Goal: Task Accomplishment & Management: Manage account settings

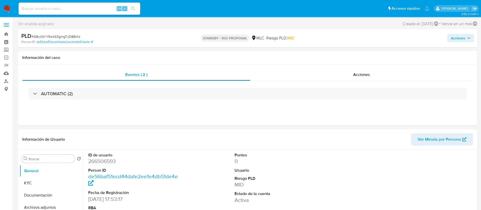
select select "10"
click at [105, 158] on dd "266506593" at bounding box center [134, 160] width 93 height 7
copy dd "266506593"
select select "10"
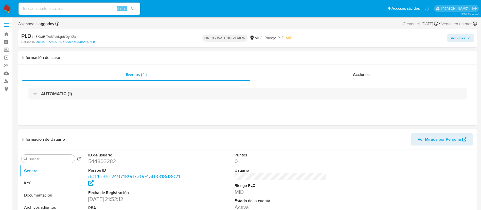
click at [103, 158] on dd "544803282" at bounding box center [134, 160] width 93 height 7
copy dd "544803282"
click at [216, 81] on div "AUTOMATIC (1)" at bounding box center [247, 93] width 451 height 25
click at [216, 85] on div "AUTOMATIC (1)" at bounding box center [247, 93] width 451 height 25
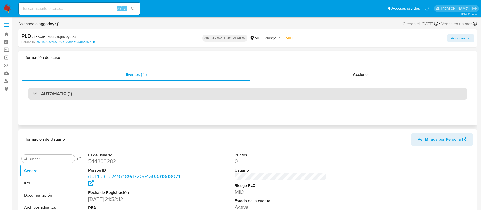
click at [216, 90] on div "AUTOMATIC (1)" at bounding box center [247, 94] width 438 height 12
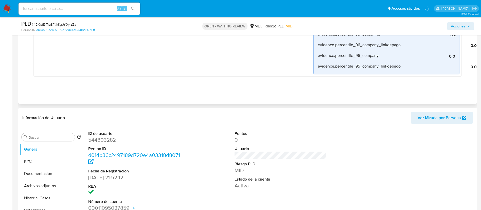
scroll to position [507, 0]
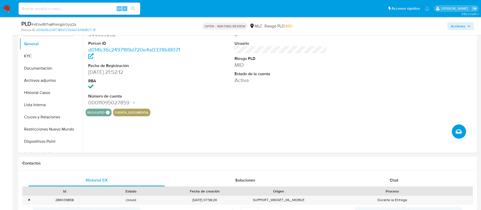
click at [67, 24] on span "# 4EXwfBtTra8fNkKgbY0yIzZa" at bounding box center [53, 24] width 45 height 5
copy span "4EXwfBtTra8fNkKgbY0yIzZa"
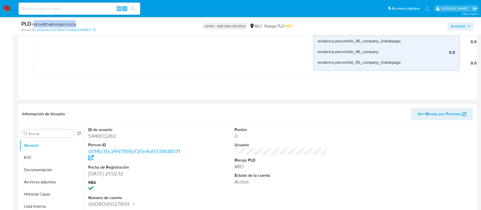
copy span "4EXwfBtTra8fNkKgbY0yIzZa"
click at [40, 157] on button "KYC" at bounding box center [49, 157] width 59 height 12
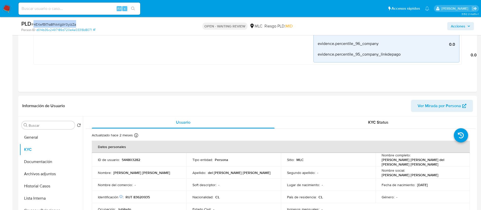
scroll to position [442, 0]
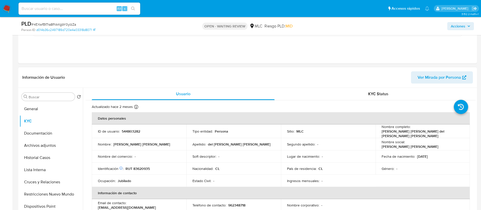
click at [142, 168] on p "RUT 83620935" at bounding box center [138, 168] width 24 height 5
copy p "83620935"
click at [52, 25] on span "# 4EXwfBtTra8fNkKgbY0yIzZa" at bounding box center [53, 24] width 45 height 5
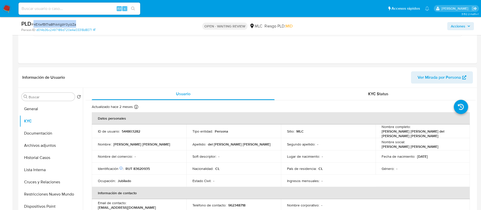
copy span "4EXwfBtTra8fNkKgbY0yIzZa"
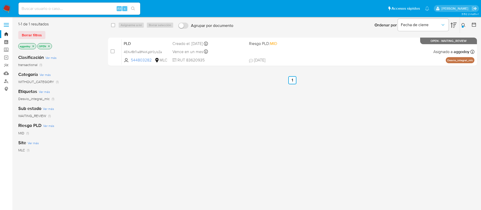
click at [465, 26] on icon at bounding box center [464, 25] width 4 height 4
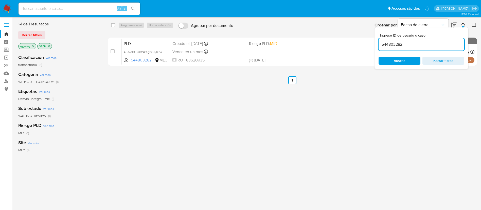
click at [425, 41] on input "544803282" at bounding box center [422, 44] width 86 height 7
click at [425, 43] on input "544803282" at bounding box center [422, 44] width 86 height 7
type input "423852274"
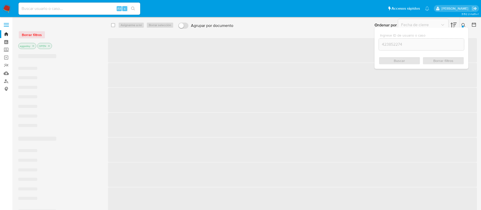
click at [462, 26] on div at bounding box center [463, 27] width 2 height 2
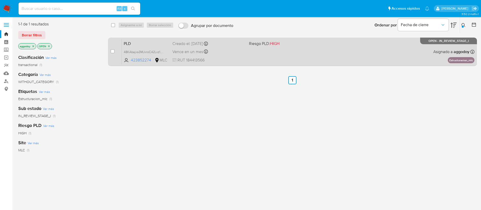
click at [259, 55] on div "PLD 48KAbajxs3MJxroC42Lxz1oM 423852274 MLC Riesgo PLD: HIGH Creado el: 12/06/20…" at bounding box center [298, 52] width 353 height 26
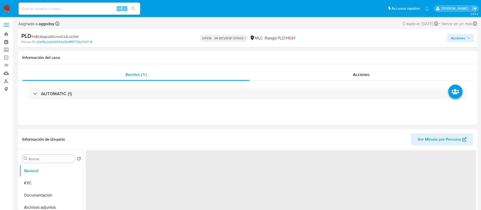
click at [57, 35] on span "# 48KAbajxs3MJxroC42Lxz1oM" at bounding box center [54, 36] width 47 height 5
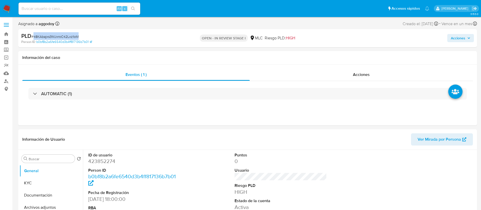
copy span "48KAbajxs3MJxroC42Lxz1oM"
select select "10"
click at [51, 177] on button "KYC" at bounding box center [49, 183] width 59 height 12
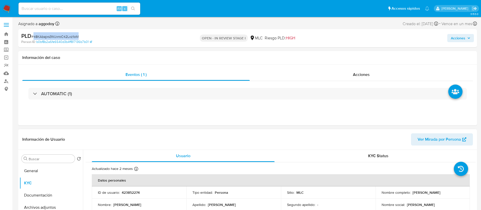
scroll to position [101, 0]
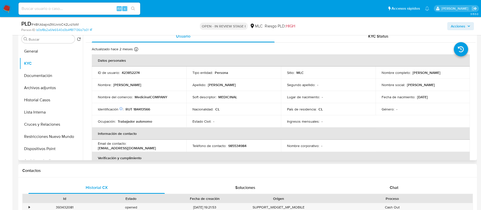
click at [138, 106] on td "Identificación Nº de serie: 522617987 : RUT 184413566" at bounding box center [139, 109] width 95 height 12
click at [138, 107] on p "RUT 184413566" at bounding box center [138, 109] width 25 height 5
copy p "184413566"
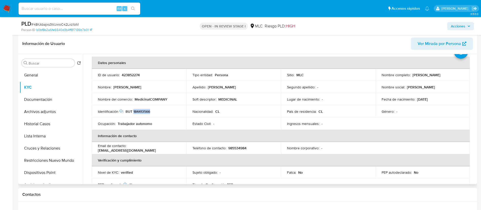
scroll to position [27, 0]
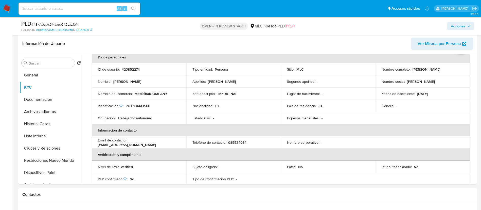
drag, startPoint x: 431, startPoint y: 86, endPoint x: 419, endPoint y: 6, distance: 81.0
click at [431, 86] on td "Nombre social : Braulio Antonio" at bounding box center [423, 81] width 95 height 12
click at [32, 150] on button "Cruces y Relaciones" at bounding box center [49, 148] width 59 height 12
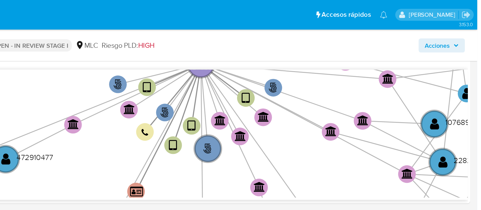
scroll to position [136, 0]
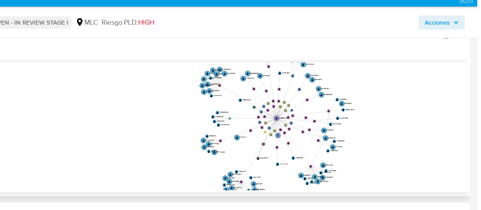
drag, startPoint x: 417, startPoint y: 65, endPoint x: 407, endPoint y: 89, distance: 24.9
click at [407, 89] on icon "user-423852274  423852274 phone-ac43d649d3efed2541240dd0d8b0682b  person-b0bf…" at bounding box center [284, 86] width 383 height 74
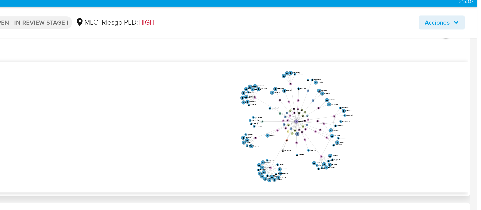
click at [460, 47] on div "Agrupar nodos" at bounding box center [281, 46] width 390 height 6
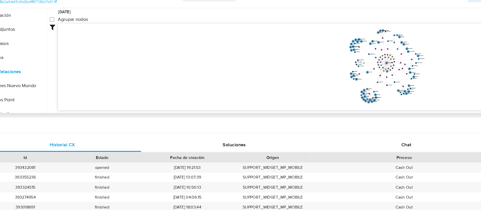
scroll to position [135, 0]
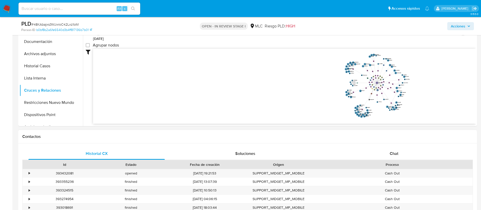
click at [396, 146] on div "Historial CX Soluciones Chat Id Estado Fecha de creación Origen Proceso • 39343…" at bounding box center [247, 192] width 459 height 98
click at [398, 154] on span "Chat" at bounding box center [394, 153] width 9 height 6
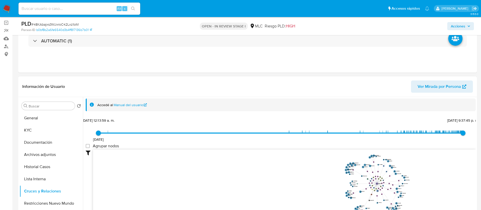
scroll to position [31, 0]
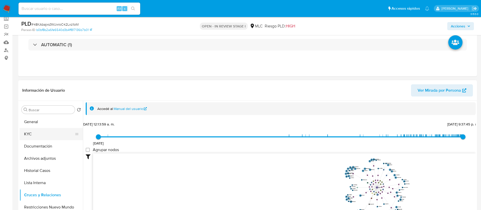
click at [34, 132] on button "KYC" at bounding box center [49, 134] width 59 height 12
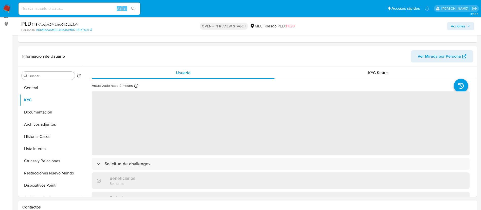
scroll to position [68, 0]
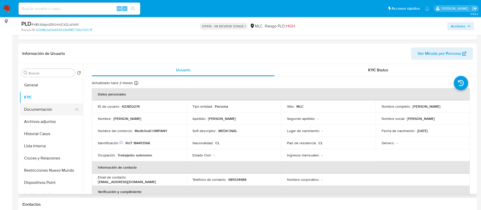
click at [44, 111] on button "Documentación" at bounding box center [49, 109] width 59 height 12
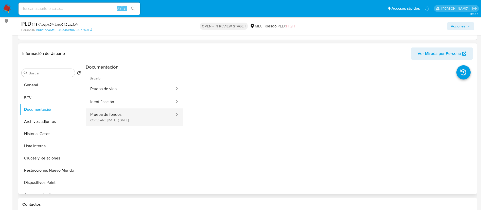
click at [162, 121] on button "Prueba de fondos Completo: 16/06/2025 (hace 2 meses)" at bounding box center [131, 116] width 90 height 17
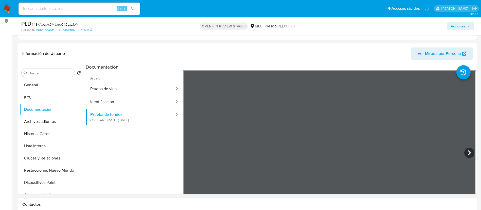
click at [311, 50] on div "Información de Usuario Ver Mirada por Persona Buscar Volver al orden por defect…" at bounding box center [247, 118] width 459 height 150
click at [58, 93] on button "KYC" at bounding box center [49, 97] width 59 height 12
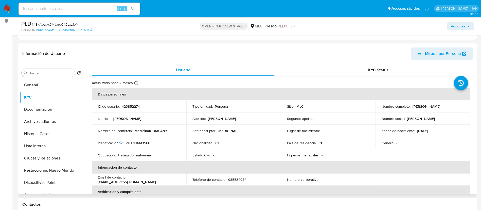
click at [148, 131] on p "MedicinalCOMPANY" at bounding box center [151, 130] width 33 height 5
drag, startPoint x: 134, startPoint y: 132, endPoint x: 183, endPoint y: 134, distance: 49.0
click at [183, 134] on td "Nombre del comercio : MedicinalCOMPANY" at bounding box center [139, 131] width 95 height 12
copy p "MedicinalCOMPANY"
click at [41, 161] on button "Cruces y Relaciones" at bounding box center [49, 158] width 59 height 12
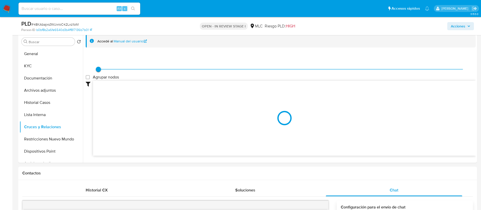
scroll to position [103, 0]
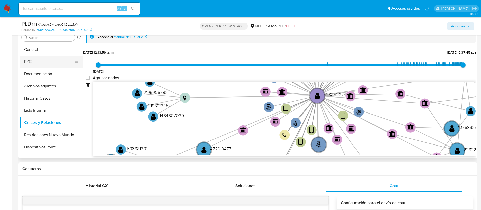
click at [46, 59] on button "KYC" at bounding box center [49, 62] width 59 height 12
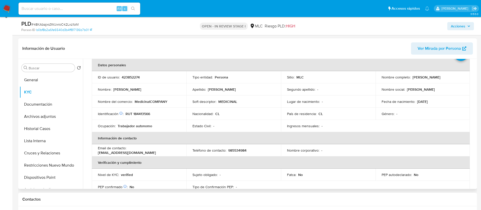
scroll to position [26, 0]
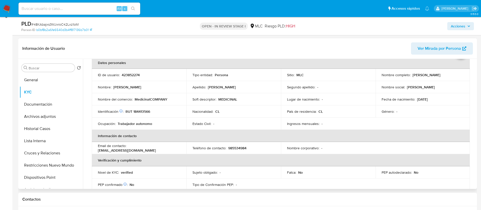
click at [432, 94] on td "Fecha de nacimiento : 26/03/1993" at bounding box center [423, 99] width 95 height 12
click at [54, 119] on button "Archivos adjuntos" at bounding box center [49, 116] width 59 height 12
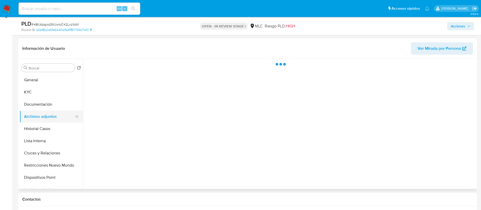
scroll to position [0, 0]
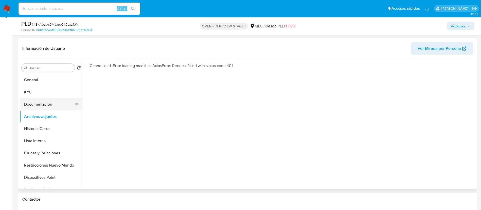
click at [52, 104] on button "Documentación" at bounding box center [49, 104] width 59 height 12
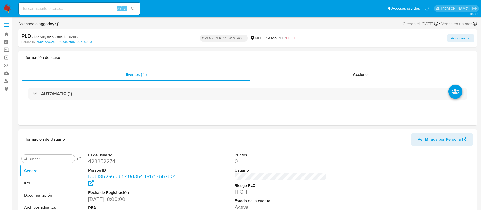
select select "10"
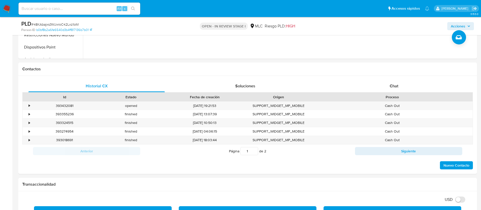
scroll to position [101, 0]
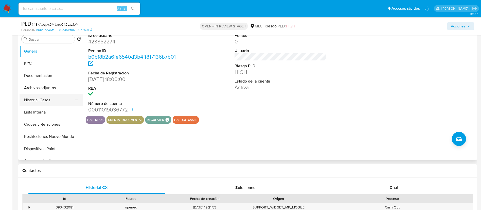
click at [41, 96] on button "Historial Casos" at bounding box center [49, 100] width 59 height 12
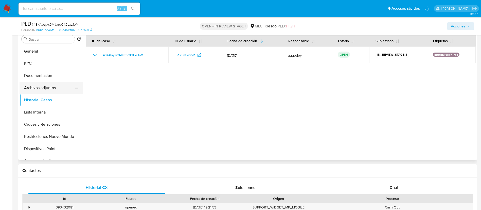
click at [43, 90] on button "Archivos adjuntos" at bounding box center [49, 88] width 59 height 12
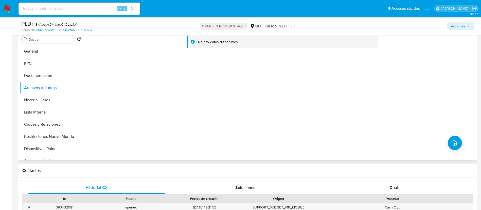
click at [446, 138] on div "No hay datos disponibles" at bounding box center [279, 95] width 393 height 130
click at [448, 140] on button "upload-file" at bounding box center [455, 143] width 14 height 14
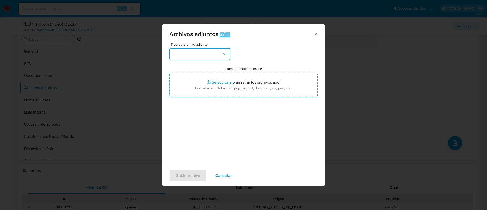
click at [209, 52] on button "button" at bounding box center [199, 54] width 61 height 12
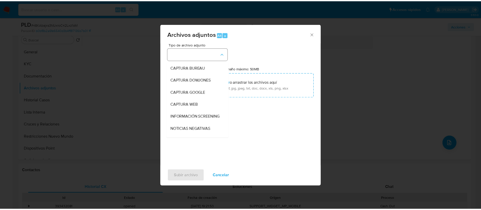
scroll to position [58, 0]
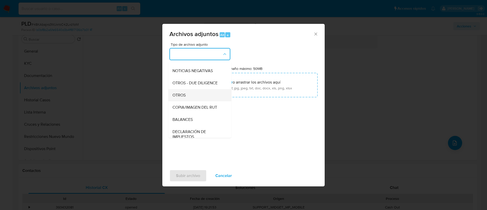
click at [195, 101] on div "OTROS" at bounding box center [198, 95] width 52 height 12
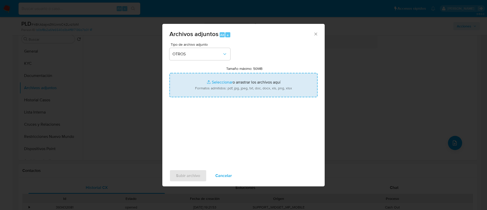
click at [225, 81] on input "Tamaño máximo: 50MB Seleccionar archivos" at bounding box center [243, 85] width 148 height 24
type input "C:\fakepath\Case Log - 423852274.pdf"
click at [221, 89] on input "Tamaño máximo: 50MB Seleccionar archivos" at bounding box center [243, 85] width 148 height 24
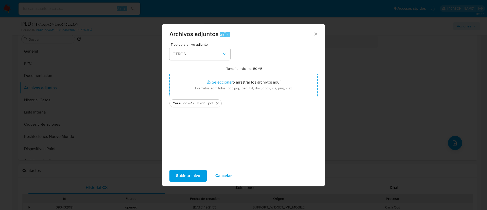
click at [200, 177] on button "Subir archivo" at bounding box center [187, 175] width 37 height 12
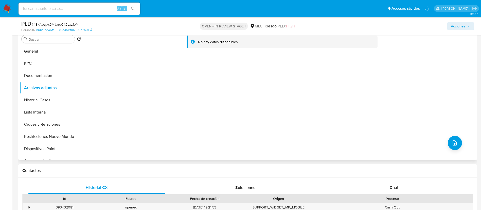
click at [445, 144] on div "No hay datos disponibles" at bounding box center [279, 95] width 393 height 130
click at [40, 86] on button "Archivos adjuntos" at bounding box center [49, 88] width 59 height 12
click at [39, 75] on button "Documentación" at bounding box center [49, 75] width 59 height 12
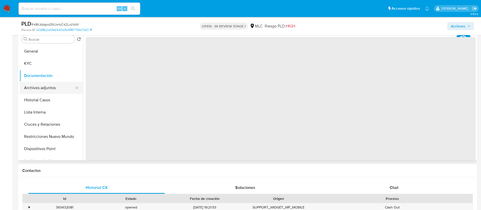
click at [40, 85] on button "Archivos adjuntos" at bounding box center [49, 88] width 59 height 12
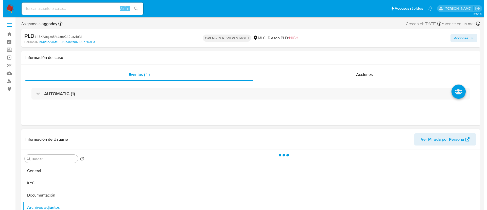
scroll to position [101, 0]
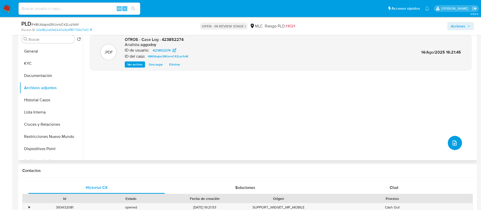
click at [452, 140] on icon "upload-file" at bounding box center [455, 143] width 6 height 6
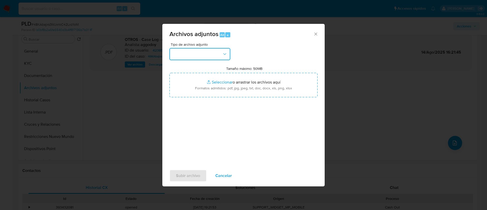
click at [218, 57] on button "button" at bounding box center [199, 54] width 61 height 12
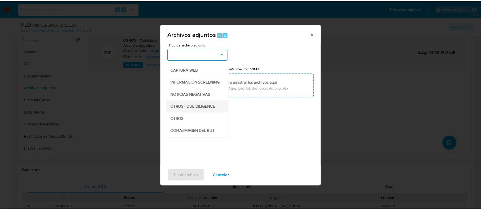
scroll to position [37, 0]
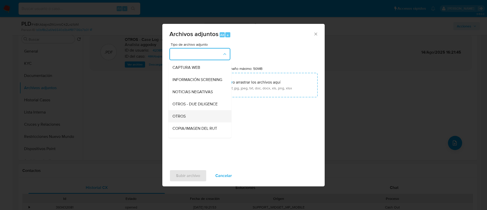
click at [186, 122] on div "OTROS" at bounding box center [198, 116] width 52 height 12
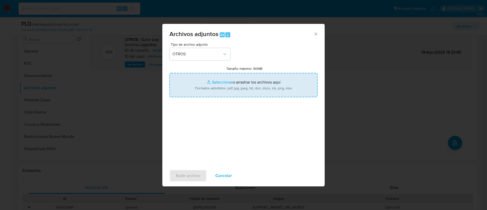
click at [206, 89] on input "Tamaño máximo: 50MB Seleccionar archivos" at bounding box center [243, 85] width 148 height 24
type input "C:\fakepath\423852274Movimientos.xlsx"
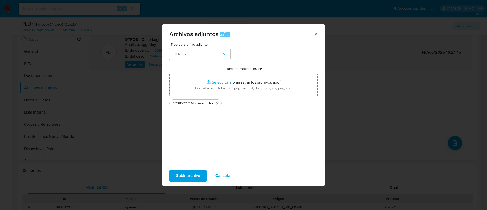
click at [194, 174] on span "Subir archivo" at bounding box center [188, 175] width 24 height 11
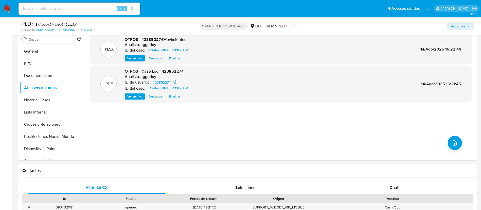
click at [460, 22] on span "Acciones" at bounding box center [458, 26] width 14 height 8
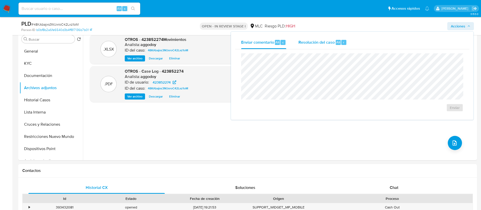
click at [332, 47] on div "Resolución del caso Alt r" at bounding box center [322, 42] width 48 height 13
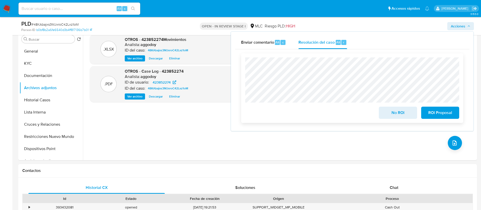
click at [394, 107] on div "No ROI" at bounding box center [398, 111] width 42 height 14
click at [394, 110] on span "No ROI" at bounding box center [397, 112] width 25 height 11
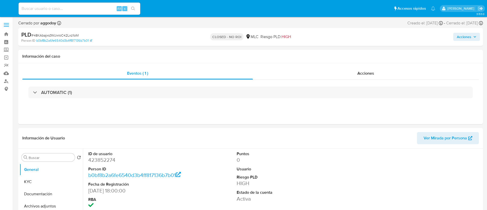
select select "10"
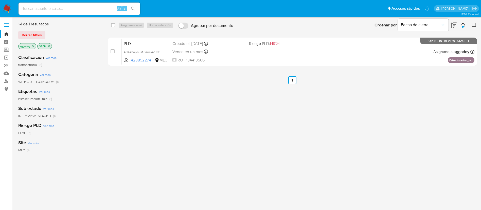
click at [468, 24] on div at bounding box center [472, 25] width 9 height 16
click at [464, 24] on button at bounding box center [464, 25] width 8 height 6
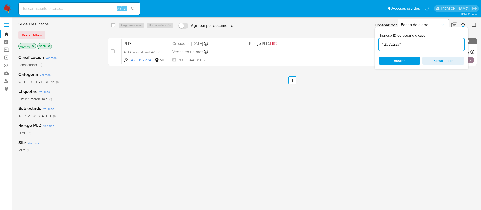
click at [437, 43] on input "423852274" at bounding box center [422, 44] width 86 height 7
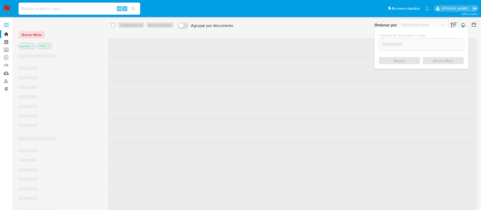
click at [443, 44] on input "266506593" at bounding box center [421, 44] width 85 height 7
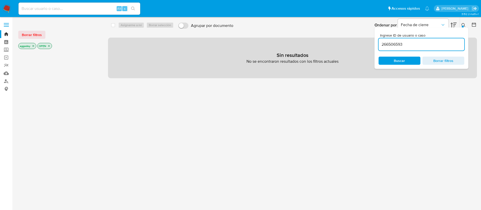
click at [464, 28] on div "Ingrese ID de usuario o caso 266506593 Buscar Borrar filtros" at bounding box center [422, 47] width 94 height 41
click at [429, 46] on input "266506593" at bounding box center [422, 44] width 86 height 7
type input "266506593"
click at [461, 19] on div "Ingrese ID de usuario o caso 266506593 Buscar Borrar filtros" at bounding box center [464, 25] width 9 height 16
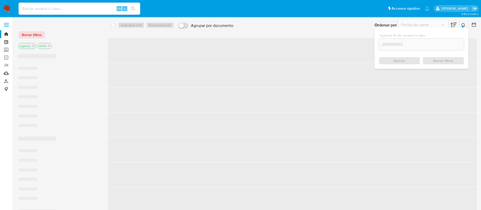
click at [463, 22] on div "Ingrese ID de usuario o caso 266506593 Buscar Borrar filtros" at bounding box center [464, 25] width 9 height 16
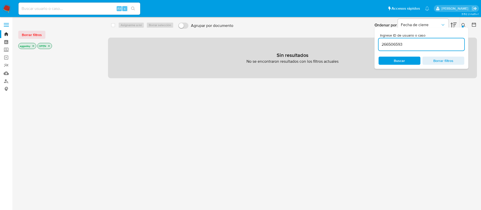
click at [463, 23] on button at bounding box center [464, 25] width 8 height 6
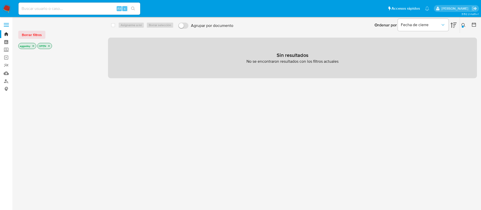
click at [462, 27] on button at bounding box center [464, 25] width 8 height 6
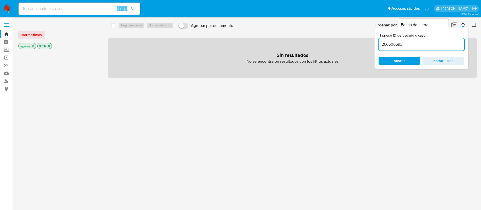
click at [408, 51] on div "Ingrese ID de usuario o caso 266506593 Buscar Borrar filtros" at bounding box center [422, 47] width 94 height 41
click at [404, 46] on input "266506593" at bounding box center [422, 44] width 86 height 7
paste input "250692302"
click at [425, 45] on input "2250692302" at bounding box center [422, 44] width 86 height 7
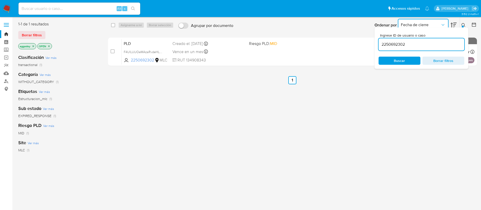
click at [426, 23] on span "Fecha de cierre" at bounding box center [421, 24] width 40 height 5
click at [225, 102] on div "select-all-cases-checkbox Asignarme a mí Borrar selección Agrupar por documento…" at bounding box center [292, 134] width 369 height 226
click at [382, 57] on span "Buscar" at bounding box center [399, 60] width 35 height 7
click at [461, 26] on button at bounding box center [464, 25] width 8 height 6
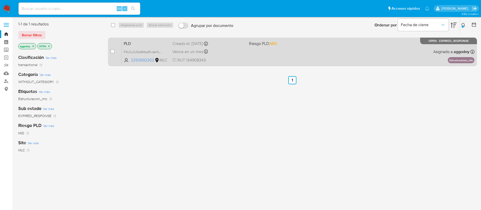
click at [385, 58] on div "PLD F4UlLUUOeMAzaRvdeHLmbWGO 2250692302 MLC Riesgo PLD: MID Creado el: [DATE] C…" at bounding box center [298, 52] width 353 height 26
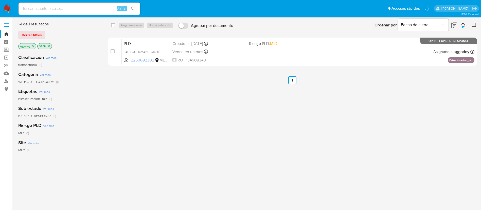
click at [462, 24] on icon at bounding box center [464, 25] width 4 height 4
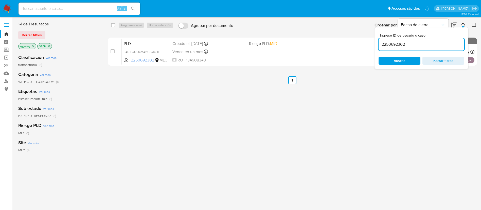
click at [442, 40] on div "2250692302" at bounding box center [422, 44] width 86 height 12
click at [440, 44] on input "2250692302" at bounding box center [422, 44] width 86 height 7
click at [435, 45] on input "2250692302" at bounding box center [422, 44] width 86 height 7
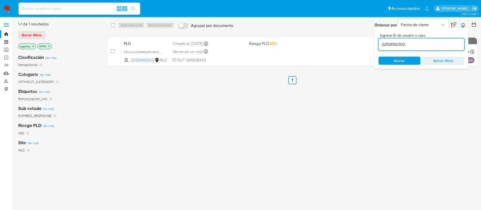
click at [435, 45] on input "2250692302" at bounding box center [422, 44] width 86 height 7
paste input "66506593"
click at [418, 47] on input "266506593" at bounding box center [422, 44] width 86 height 7
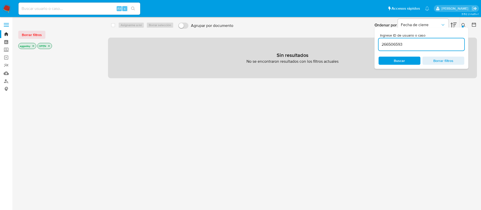
click at [418, 47] on input "266506593" at bounding box center [422, 44] width 86 height 7
click at [432, 47] on input "266506593" at bounding box center [422, 44] width 86 height 7
type input "266506593"
click at [462, 25] on icon at bounding box center [464, 25] width 4 height 4
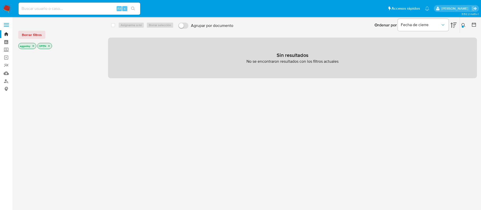
click at [460, 26] on button at bounding box center [464, 25] width 8 height 6
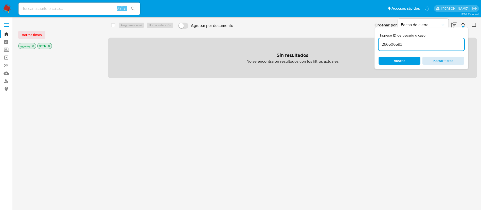
click at [440, 61] on span "Borrar filtros" at bounding box center [443, 60] width 35 height 7
click at [437, 27] on div "Ingrese ID de usuario o caso 266506593 Buscar Borrar filtros" at bounding box center [422, 47] width 94 height 41
click at [435, 25] on span "Fecha de cierre" at bounding box center [421, 24] width 40 height 5
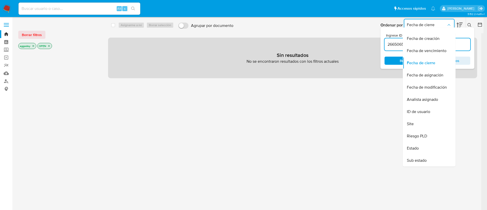
click at [426, 48] on div "Fecha de vencimiento" at bounding box center [428, 51] width 42 height 12
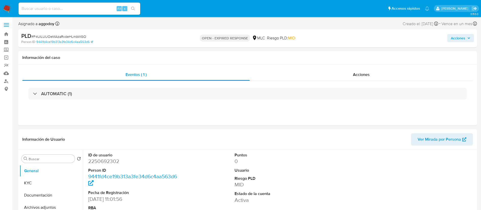
select select "10"
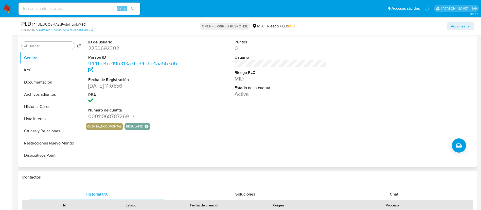
scroll to position [101, 0]
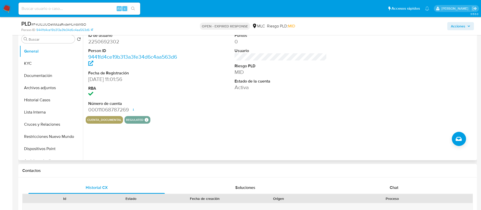
click at [97, 43] on dd "2250692302" at bounding box center [134, 41] width 93 height 7
copy dd "2250692302"
click at [52, 27] on div "PLD # F4UlLUUOeMAzaRvdeHLmbWGO" at bounding box center [95, 24] width 149 height 8
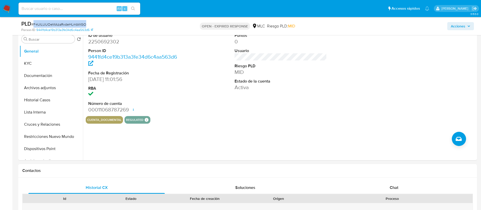
click at [52, 24] on span "# F4UlLUUOeMAzaRvdeHLmbWGO" at bounding box center [58, 24] width 55 height 5
drag, startPoint x: 52, startPoint y: 24, endPoint x: 49, endPoint y: 24, distance: 3.3
click at [49, 24] on span "# F4UlLUUOeMAzaRvdeHLmbWGO" at bounding box center [58, 24] width 55 height 5
drag, startPoint x: 49, startPoint y: 24, endPoint x: 40, endPoint y: 23, distance: 8.4
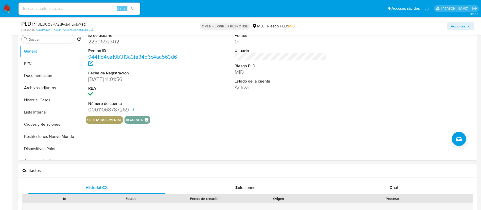
click at [40, 23] on span "# F4UlLUUOeMAzaRvdeHLmbWGO" at bounding box center [58, 24] width 55 height 5
copy span "F4UlLUUOeMAzaRvdeHLmbWGO"
click at [45, 62] on button "KYC" at bounding box center [49, 63] width 59 height 12
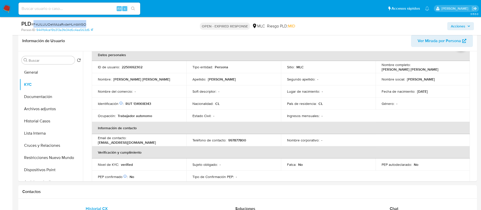
scroll to position [81, 0]
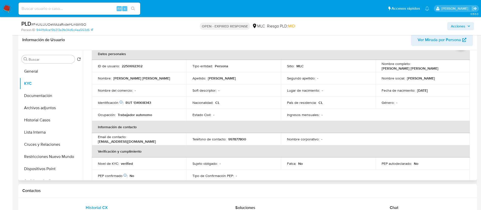
click at [141, 104] on p "RUT 134908343" at bounding box center [139, 102] width 26 height 5
copy p "134908343"
click at [129, 65] on p "2250692302" at bounding box center [132, 66] width 21 height 5
drag, startPoint x: 129, startPoint y: 65, endPoint x: 123, endPoint y: 65, distance: 5.3
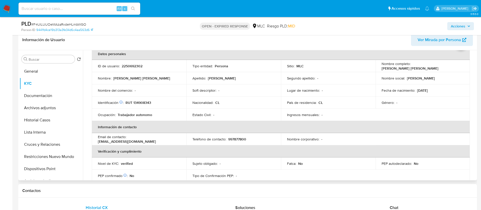
click at [123, 65] on p "2250692302" at bounding box center [132, 66] width 21 height 5
copy p "2250692302"
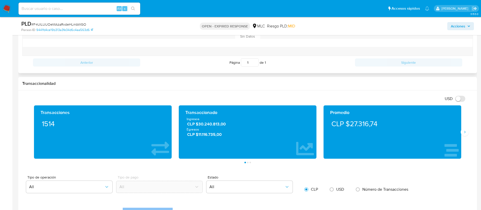
scroll to position [190, 0]
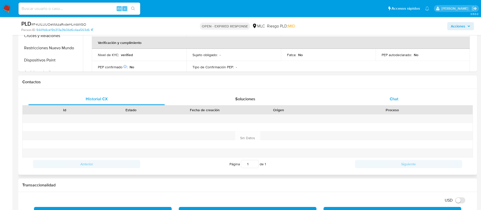
click at [395, 101] on span "Chat" at bounding box center [394, 99] width 9 height 6
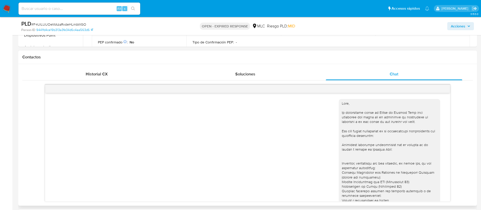
scroll to position [96, 0]
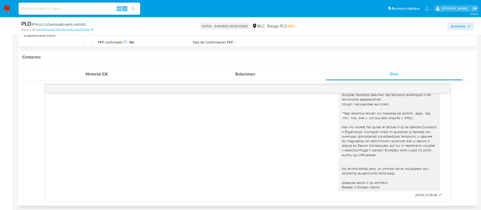
click at [439, 52] on div "Contactos" at bounding box center [247, 56] width 459 height 13
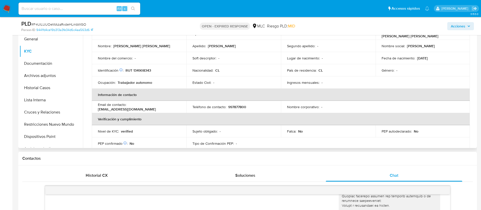
scroll to position [113, 0]
drag, startPoint x: 55, startPoint y: 114, endPoint x: 62, endPoint y: 114, distance: 6.6
click at [55, 114] on button "Cruces y Relaciones" at bounding box center [49, 112] width 59 height 12
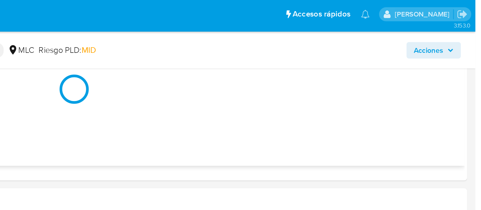
scroll to position [148, 0]
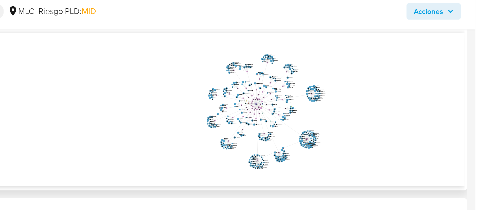
drag, startPoint x: 386, startPoint y: 70, endPoint x: 383, endPoint y: 77, distance: 7.3
click at [383, 77] on icon "phone-a82329d5d5a9a0fc88fb826a86ea45f9  user-2250692302  2250692302 person-94…" at bounding box center [284, 74] width 383 height 74
click at [439, 57] on icon "phone-a82329d5d5a9a0fc88fb826a86ea45f9  user-2250692302  2250692302 person-94…" at bounding box center [284, 74] width 383 height 74
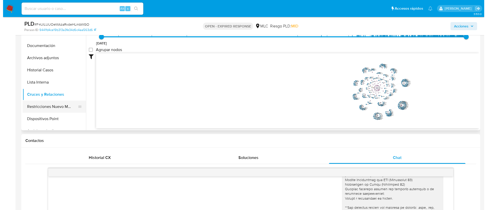
scroll to position [46, 0]
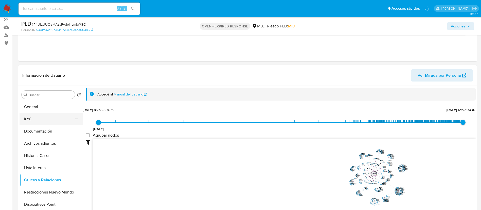
click at [54, 121] on button "KYC" at bounding box center [49, 119] width 59 height 12
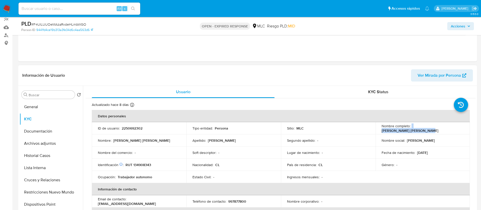
drag, startPoint x: 410, startPoint y: 128, endPoint x: 458, endPoint y: 128, distance: 48.7
click at [458, 128] on div "Nombre completo : Karin Vanessa Rivas López" at bounding box center [423, 127] width 82 height 9
copy div "Karin Vanessa Rivas López"
click at [43, 155] on button "Historial Casos" at bounding box center [49, 155] width 59 height 12
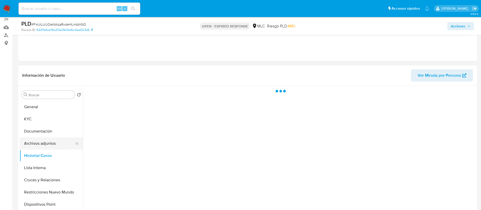
click at [45, 145] on button "Archivos adjuntos" at bounding box center [49, 143] width 59 height 12
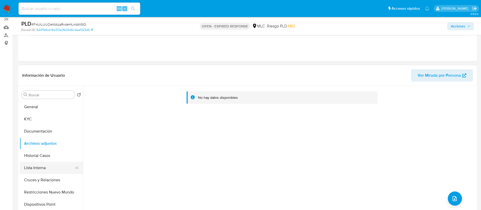
drag, startPoint x: 55, startPoint y: 151, endPoint x: 49, endPoint y: 163, distance: 13.9
click at [55, 151] on button "Historial Casos" at bounding box center [51, 155] width 63 height 12
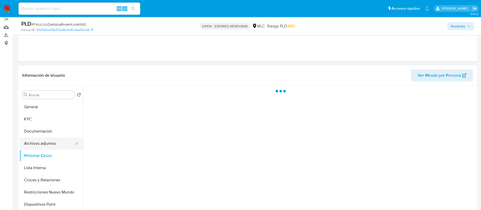
click at [50, 143] on button "Archivos adjuntos" at bounding box center [49, 143] width 59 height 12
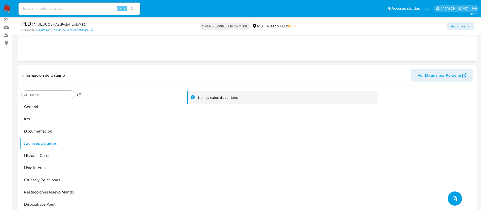
click at [453, 198] on icon "upload-file" at bounding box center [455, 198] width 4 height 5
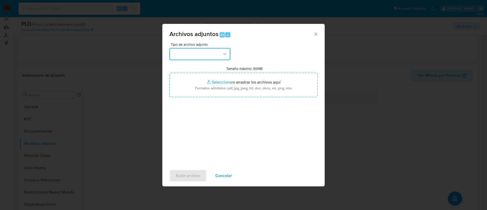
drag, startPoint x: 173, startPoint y: 48, endPoint x: 177, endPoint y: 48, distance: 3.8
click at [174, 48] on button "button" at bounding box center [199, 54] width 61 height 12
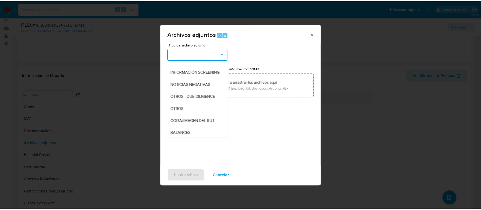
scroll to position [52, 0]
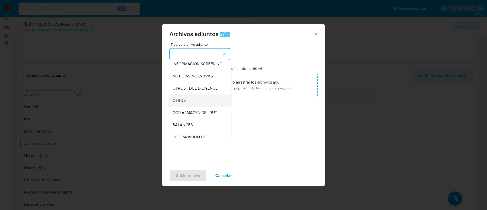
click at [204, 102] on div "OTROS" at bounding box center [198, 100] width 52 height 12
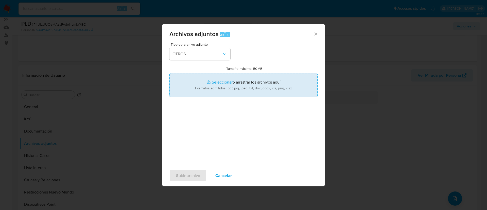
click at [210, 89] on input "Tamaño máximo: 50MB Seleccionar archivos" at bounding box center [243, 85] width 148 height 24
type input "C:\fakepath\2250692302Movimientos.xlsx"
click at [304, 87] on input "Tamaño máximo: 50MB Seleccionar archivos" at bounding box center [243, 85] width 148 height 24
type input "C:\fakepath\Case Log - 2250692302.pdf"
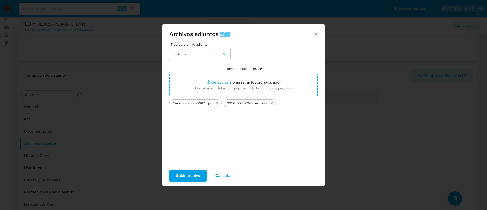
click at [184, 181] on span "Subir archivo" at bounding box center [188, 175] width 24 height 11
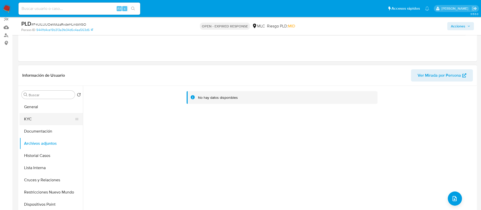
click at [71, 117] on button "KYC" at bounding box center [49, 119] width 59 height 12
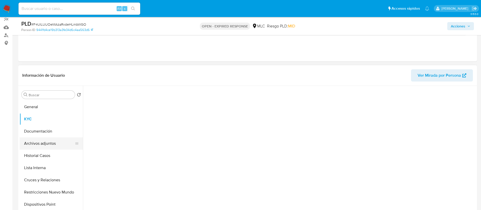
click at [49, 139] on button "Archivos adjuntos" at bounding box center [49, 143] width 59 height 12
drag, startPoint x: 477, startPoint y: 21, endPoint x: 473, endPoint y: 26, distance: 6.1
click at [475, 24] on div "PLD # F4UlLUUOeMAzaRvdeHLmbWGO Person ID 9441fd4ce19b313a3fe34d6c4aa563d6 OPEN …" at bounding box center [247, 26] width 459 height 18
click at [471, 26] on button "Acciones" at bounding box center [460, 26] width 27 height 8
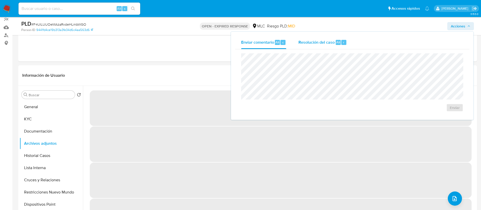
click at [308, 47] on div "Resolución del caso Alt r" at bounding box center [322, 42] width 48 height 13
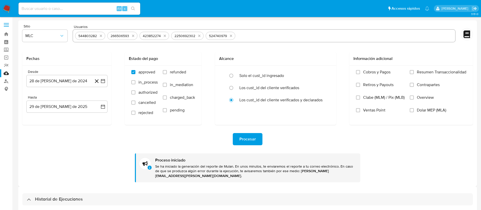
select select "10"
click at [101, 35] on icon "quitar 544803282" at bounding box center [101, 36] width 4 height 4
click at [131, 35] on icon "quitar 266506593" at bounding box center [133, 36] width 4 height 4
click at [101, 35] on icon "quitar 423852274" at bounding box center [100, 36] width 2 height 2
click at [101, 35] on icon "quitar 2250692302" at bounding box center [103, 36] width 4 height 4
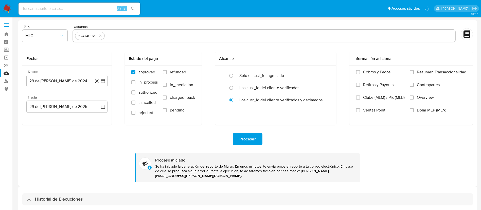
click at [101, 35] on icon "quitar 524740979" at bounding box center [100, 36] width 2 height 2
click at [101, 35] on input "text" at bounding box center [264, 36] width 378 height 8
paste input "2125580584"
type input "2125580584"
click at [120, 33] on input "text" at bounding box center [281, 36] width 344 height 8
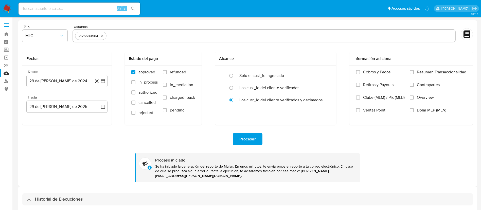
paste input "466004757"
type input "466004757"
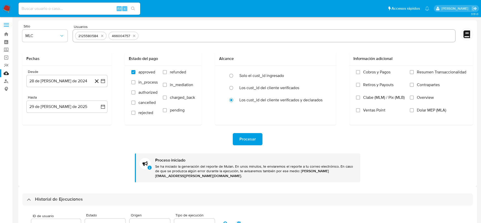
paste input "2070858387"
type input "2070858387"
paste input "1168427715"
type input "1168427715"
click at [247, 144] on span "Procesar" at bounding box center [247, 138] width 16 height 11
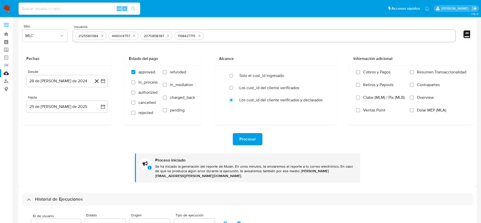
click at [241, 141] on span "Procesar" at bounding box center [247, 138] width 16 height 11
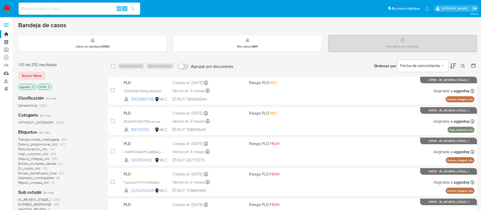
click at [51, 149] on span "(42)" at bounding box center [52, 148] width 6 height 5
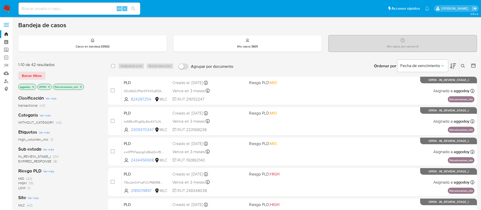
click at [452, 64] on icon at bounding box center [453, 66] width 6 height 6
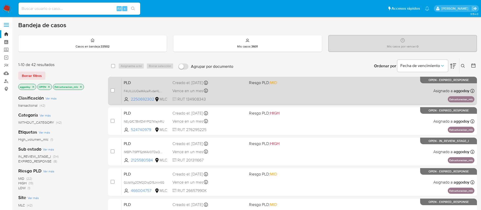
click at [261, 93] on div "PLD F4UlLUUOeMAzaRvdeHLmbWGO 2250692302 MLC Riesgo PLD: MID Creado el: 12/06/20…" at bounding box center [298, 91] width 353 height 26
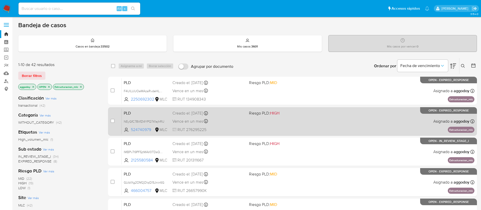
click at [212, 121] on div "Vence en un mes Vence el 10/09/2025 06:05:27" at bounding box center [208, 121] width 73 height 7
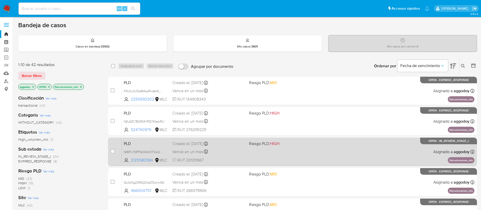
click at [192, 155] on div "PLD lMBPv7I9PF5jtMAV0TDsQhbP 2125580584 MLC Riesgo PLD: HIGH Creado el: 12/06/2…" at bounding box center [298, 152] width 353 height 26
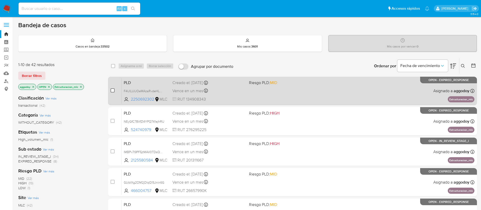
click at [111, 88] on span at bounding box center [113, 90] width 4 height 4
click at [111, 90] on input "checkbox" at bounding box center [113, 90] width 4 height 4
checkbox input "true"
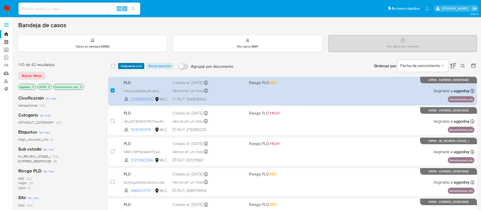
click at [138, 65] on span "Asignarme a mí" at bounding box center [131, 65] width 21 height 5
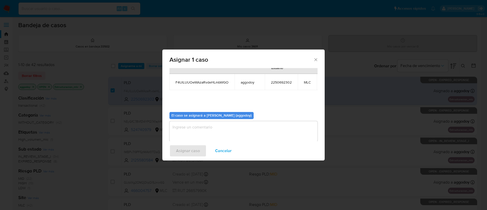
scroll to position [32, 0]
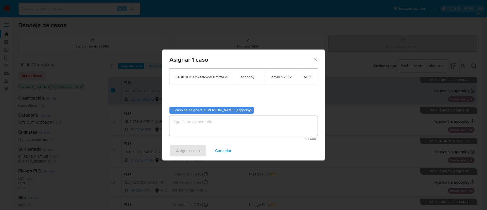
click at [217, 137] on span "0 / 500" at bounding box center [243, 138] width 145 height 3
click at [213, 125] on textarea "assign-modal" at bounding box center [243, 126] width 148 height 20
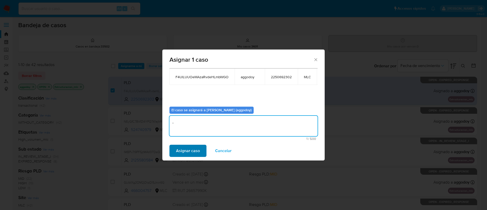
type textarea ","
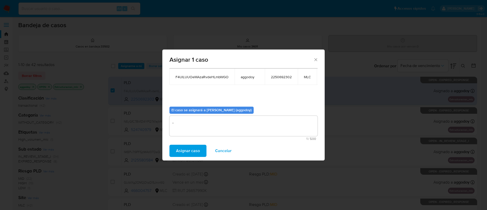
click at [191, 148] on span "Asignar caso" at bounding box center [188, 150] width 24 height 11
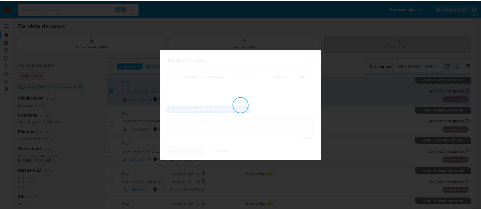
scroll to position [31, 0]
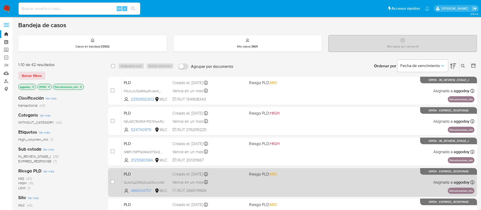
click at [218, 181] on div "Vence en un mes Vence el 10/09/2025 06:05:32" at bounding box center [208, 182] width 73 height 7
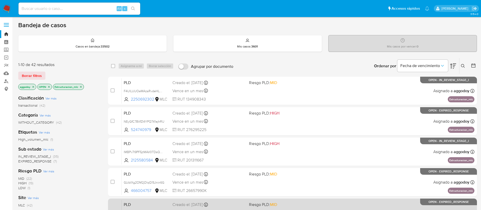
click at [249, 204] on span "Riesgo PLD: MID" at bounding box center [263, 204] width 28 height 6
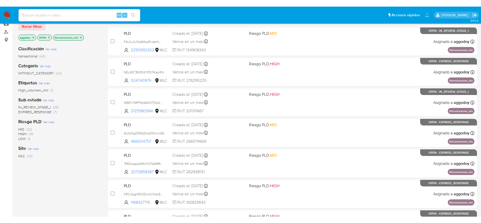
scroll to position [68, 0]
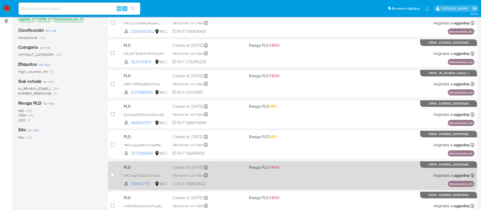
click at [419, 177] on div "PLD 0RCXpgHE03ZUmC0IeLBQqKW3 1168427715 MLC Riesgo PLD: HIGH Creado el: 12/06/2…" at bounding box center [298, 175] width 353 height 26
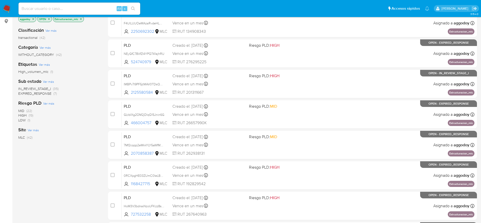
scroll to position [0, 0]
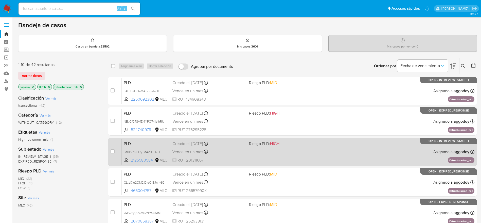
click at [311, 144] on span "Riesgo PLD: HIGH" at bounding box center [285, 143] width 73 height 7
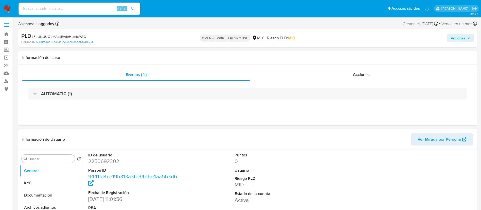
select select "10"
click at [118, 160] on dd "2250692302" at bounding box center [134, 160] width 93 height 7
copy dd "2250692302"
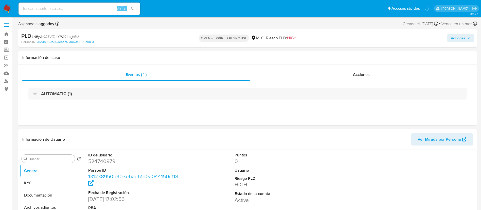
select select "10"
click at [99, 162] on dd "524740979" at bounding box center [134, 160] width 93 height 7
copy dd "524740979"
click at [70, 100] on div "AUTOMATIC (1)" at bounding box center [247, 93] width 451 height 25
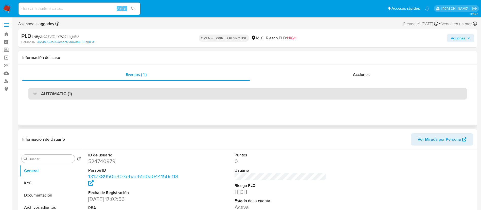
click at [69, 95] on h3 "AUTOMATIC (1)" at bounding box center [56, 94] width 31 height 6
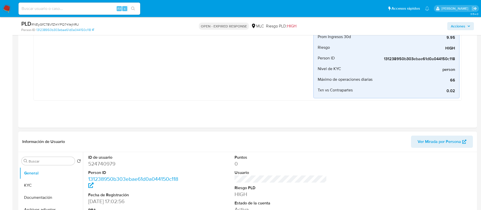
scroll to position [101, 0]
click at [96, 169] on dl "ID de usuario 524740979 Person ID 131238950b303ebae61d0a044150c118 Fecha de Reg…" at bounding box center [134, 194] width 93 height 81
click at [94, 166] on dd "524740979" at bounding box center [134, 163] width 93 height 7
copy dd "524740979"
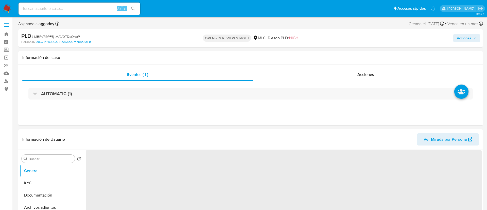
select select "10"
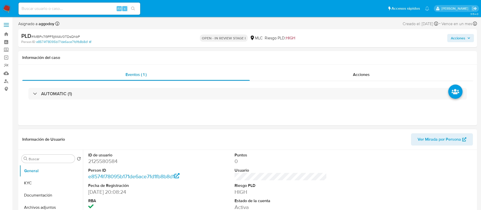
click at [95, 163] on dd "2125580584" at bounding box center [134, 160] width 93 height 7
copy dd "2125580584"
click at [97, 163] on dd "2125580584" at bounding box center [134, 160] width 93 height 7
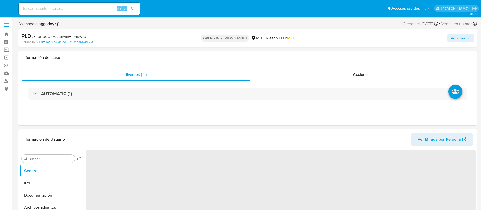
select select "10"
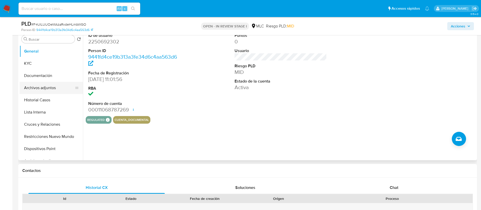
click at [63, 88] on button "Archivos adjuntos" at bounding box center [49, 88] width 59 height 12
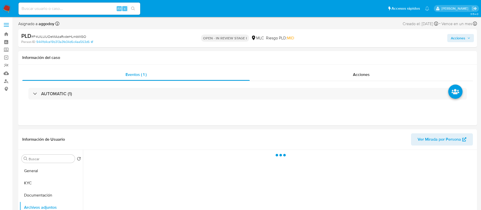
click at [454, 33] on div "Acciones" at bounding box center [399, 38] width 150 height 12
click at [464, 45] on div "PLD # F4UlLUUOeMAzaRvdeHLmbWGO Person ID 9441fd4ce19b313a3fe34d6c4aa563d6 OPEN …" at bounding box center [247, 38] width 459 height 18
click at [460, 38] on span "Acciones" at bounding box center [458, 38] width 14 height 8
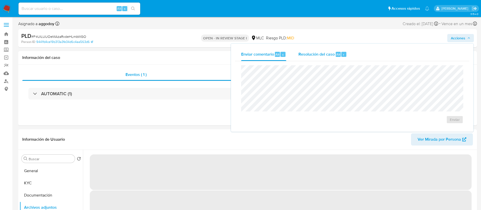
click at [329, 55] on span "Resolución del caso" at bounding box center [316, 54] width 36 height 6
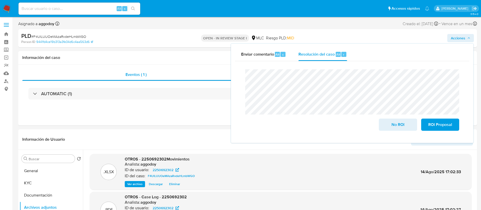
click at [474, 76] on div "Enviar comentario Alt c Resolución del caso Alt r Cierre de caso No ROI ROI Pro…" at bounding box center [352, 93] width 243 height 100
click at [442, 127] on span "ROI Proposal" at bounding box center [440, 124] width 25 height 11
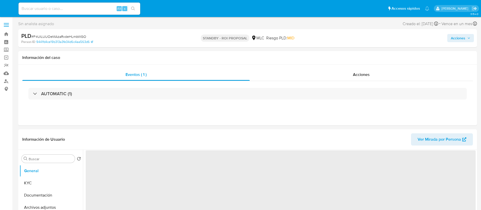
select select "10"
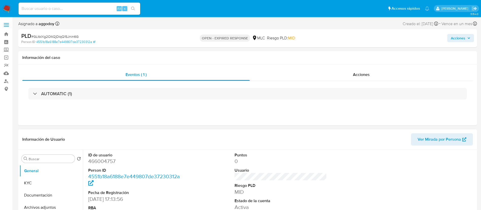
click at [98, 162] on dd "466004757" at bounding box center [134, 160] width 93 height 7
copy dd "466004757"
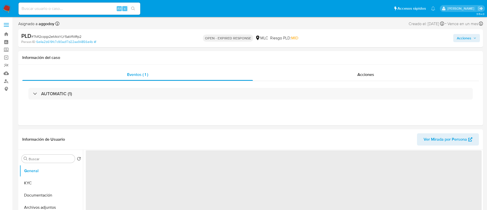
select select "10"
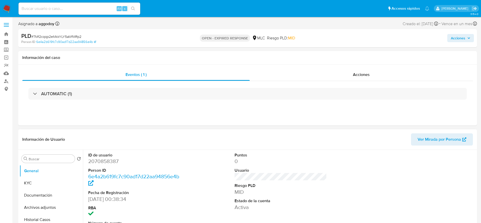
click at [107, 169] on dt "Person ID" at bounding box center [134, 170] width 93 height 6
click at [103, 164] on dd "2070858387" at bounding box center [134, 160] width 93 height 7
copy dd "2070858387"
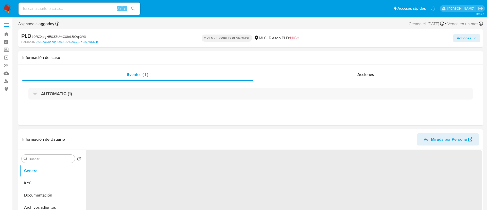
select select "10"
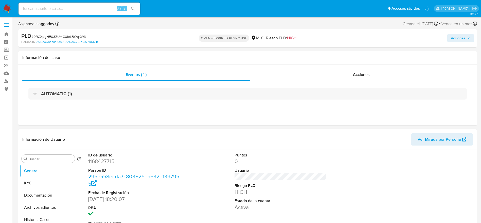
click at [91, 165] on dl "ID de usuario 1168427715 Person ID 295ea58ecda7c803825ea632e1397955 Fecha de Re…" at bounding box center [134, 192] width 93 height 81
click at [91, 164] on dd "1168427715" at bounding box center [134, 160] width 93 height 7
copy dd "1168427715"
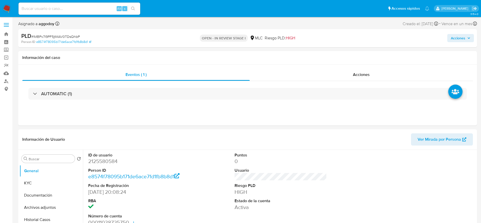
select select "10"
click at [71, 40] on link "e8574f78095b171de6ace7fd1fb8b8d1" at bounding box center [63, 42] width 55 height 5
click at [58, 36] on span "# lMBPv7I9PF5jtMAV0TDsQhbP" at bounding box center [55, 36] width 48 height 5
copy span "lMBPv7I9PF5jtMAV0TDsQhbP"
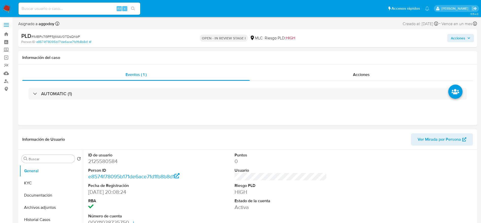
click at [105, 157] on dd "2125580584" at bounding box center [134, 160] width 93 height 7
copy dd "2125580584"
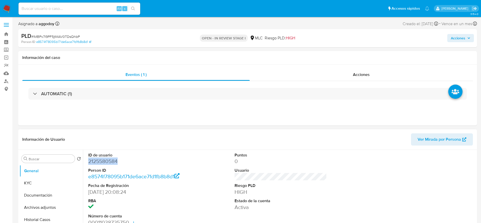
copy dd "2125580584"
click at [61, 181] on button "KYC" at bounding box center [49, 183] width 59 height 12
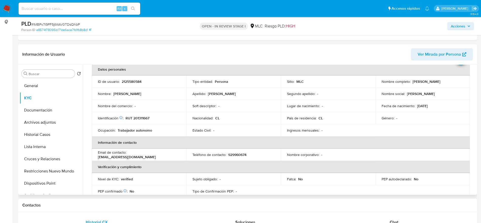
scroll to position [28, 0]
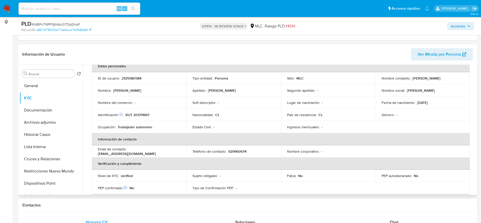
scroll to position [26, 0]
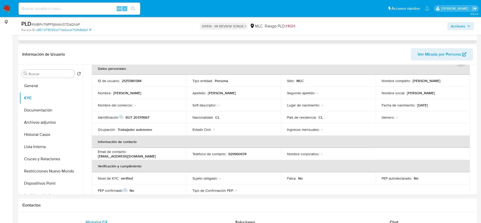
click at [423, 40] on div "Eventos ( 1 ) Acciones AUTOMATIC (1)" at bounding box center [247, 9] width 459 height 61
click at [57, 132] on button "Historial Casos" at bounding box center [49, 134] width 59 height 12
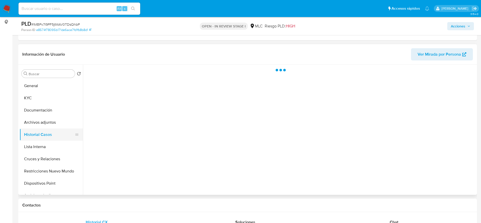
scroll to position [0, 0]
